Goal: Find specific page/section

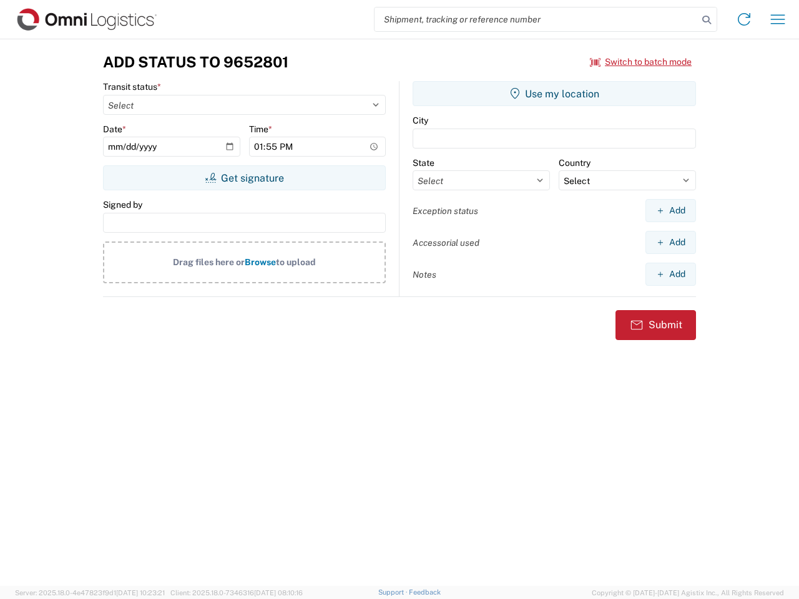
click at [536, 19] on input "search" at bounding box center [535, 19] width 323 height 24
click at [706, 20] on icon at bounding box center [706, 19] width 17 height 17
click at [744, 19] on icon at bounding box center [744, 19] width 20 height 20
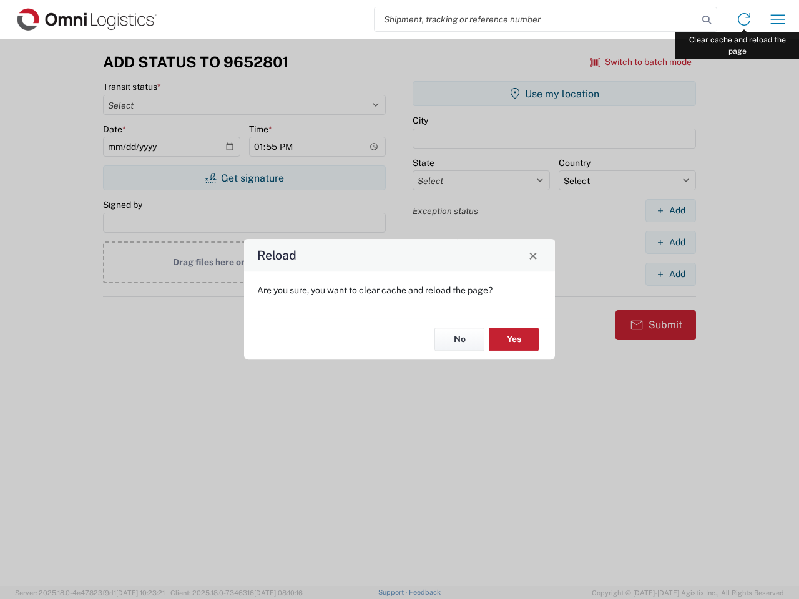
click at [777, 19] on div "Reload Are you sure, you want to clear cache and reload the page? No Yes" at bounding box center [399, 299] width 799 height 599
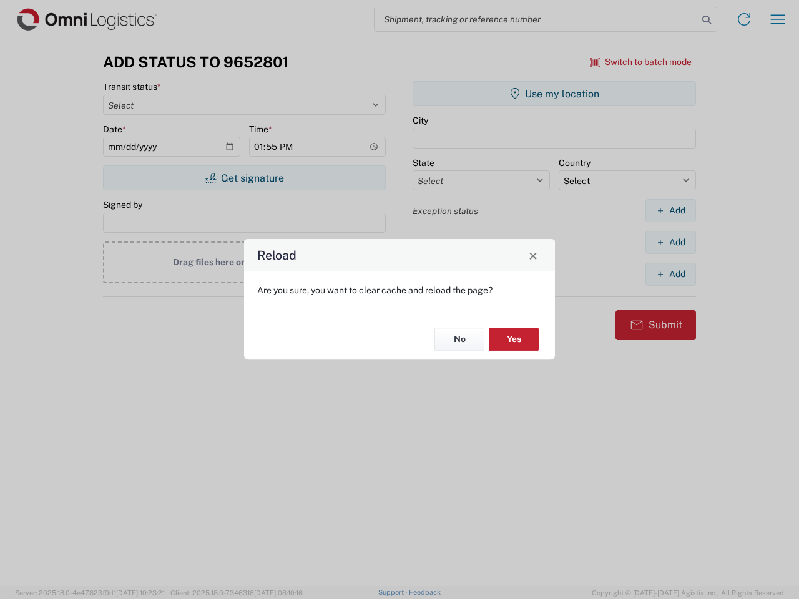
click at [641, 62] on div "Reload Are you sure, you want to clear cache and reload the page? No Yes" at bounding box center [399, 299] width 799 height 599
click at [244, 178] on div "Reload Are you sure, you want to clear cache and reload the page? No Yes" at bounding box center [399, 299] width 799 height 599
click at [554, 94] on div "Reload Are you sure, you want to clear cache and reload the page? No Yes" at bounding box center [399, 299] width 799 height 599
click at [670, 210] on div "Reload Are you sure, you want to clear cache and reload the page? No Yes" at bounding box center [399, 299] width 799 height 599
click at [670, 242] on div "Reload Are you sure, you want to clear cache and reload the page? No Yes" at bounding box center [399, 299] width 799 height 599
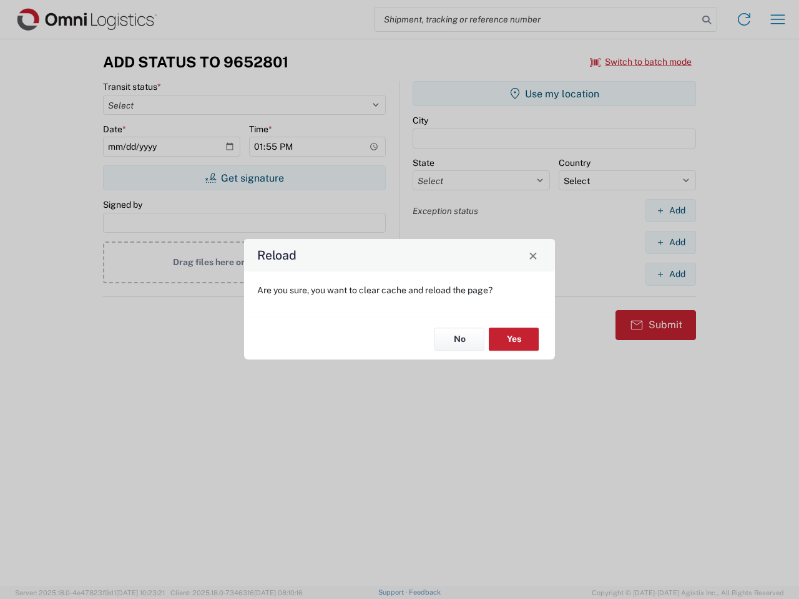
click at [670, 274] on div "Reload Are you sure, you want to clear cache and reload the page? No Yes" at bounding box center [399, 299] width 799 height 599
